Goal: Task Accomplishment & Management: Manage account settings

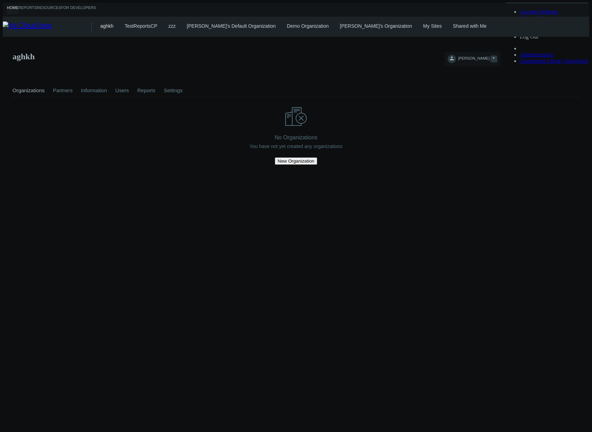
click at [497, 56] on link "NICK H." at bounding box center [471, 60] width 49 height 8
click at [544, 33] on span "Beta Features" at bounding box center [534, 30] width 31 height 6
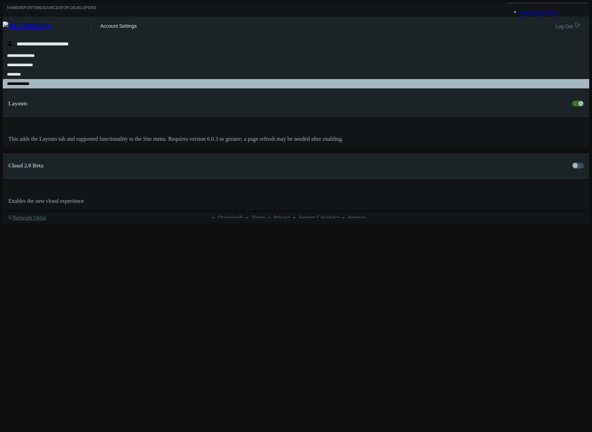
click at [572, 163] on span at bounding box center [577, 166] width 11 height 6
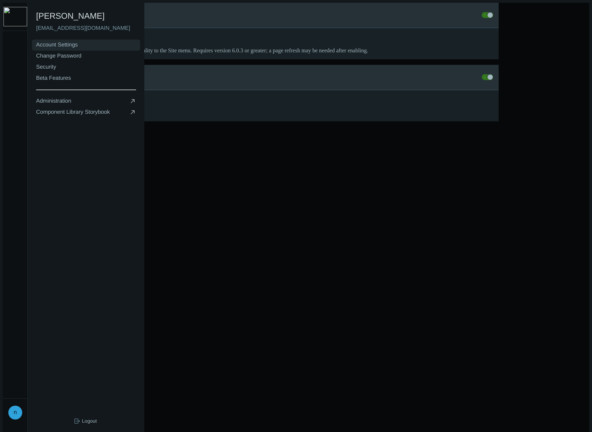
click at [74, 40] on link "Account Settings" at bounding box center [86, 45] width 108 height 11
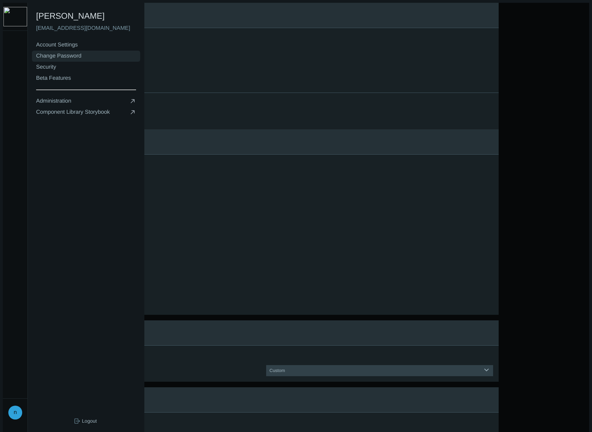
click at [86, 52] on link "Change Password" at bounding box center [86, 56] width 108 height 11
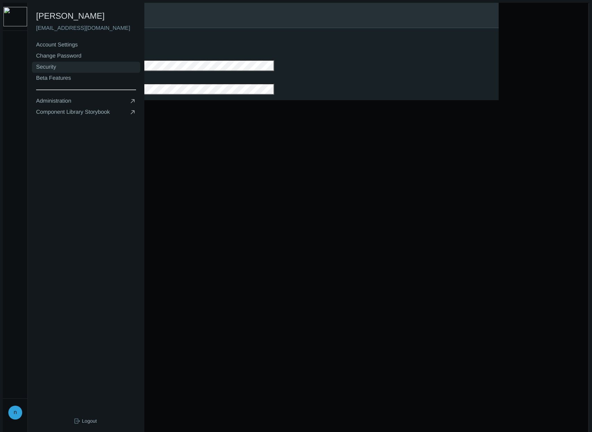
click at [81, 67] on link "Security" at bounding box center [86, 67] width 108 height 11
